Goal: Register for event/course

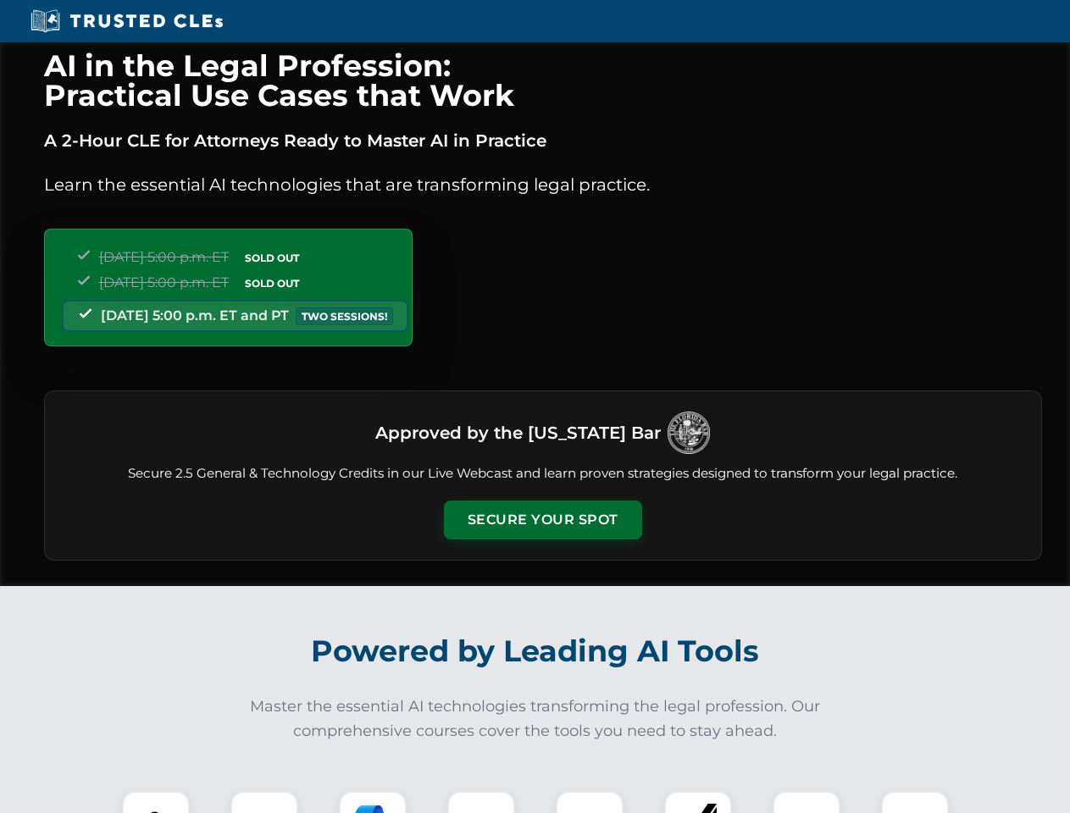
click at [542, 520] on button "Secure Your Spot" at bounding box center [543, 520] width 198 height 39
click at [156, 802] on img at bounding box center [155, 824] width 49 height 49
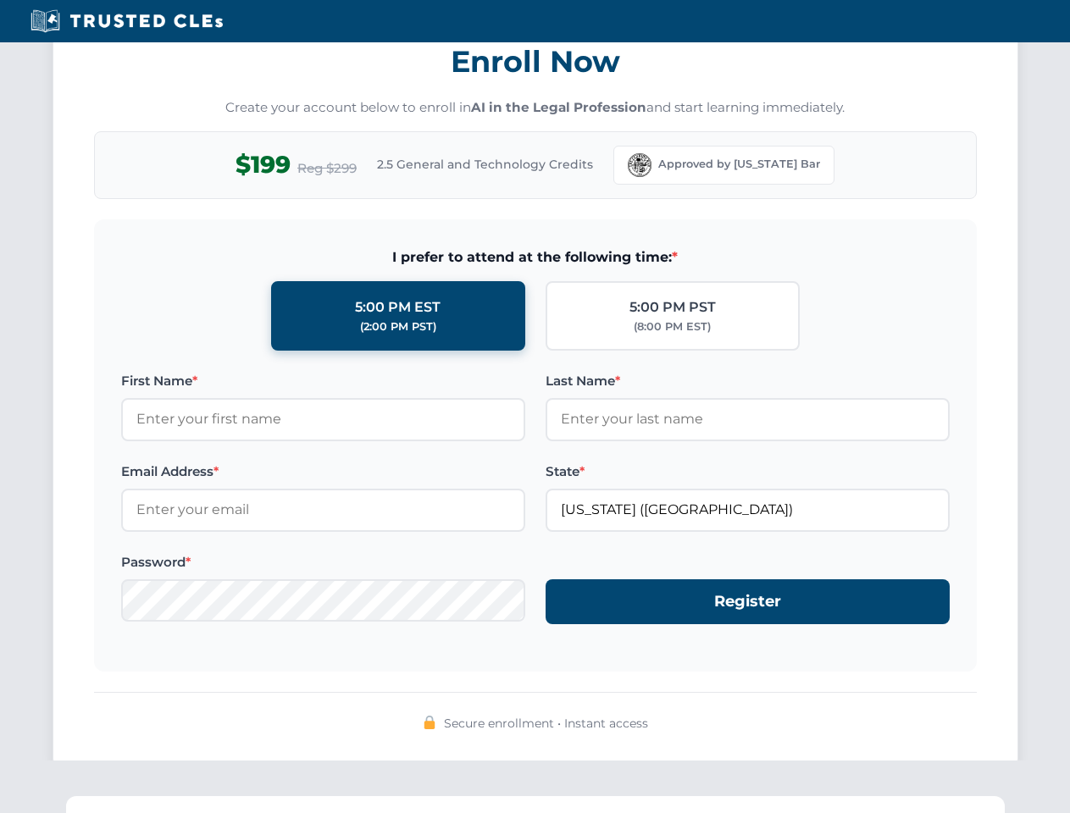
scroll to position [1663, 0]
